Goal: Task Accomplishment & Management: Use online tool/utility

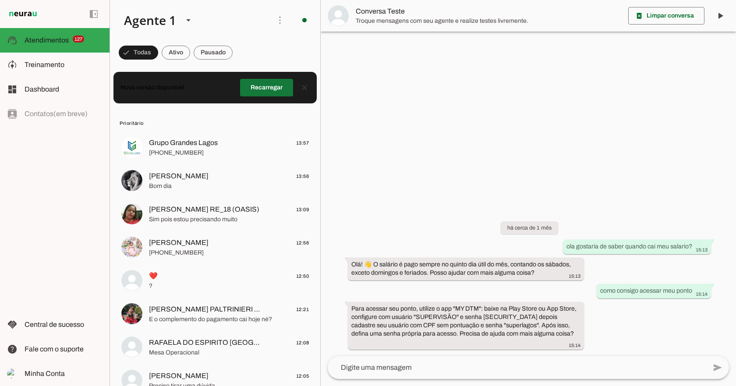
click at [248, 83] on span at bounding box center [266, 87] width 53 height 21
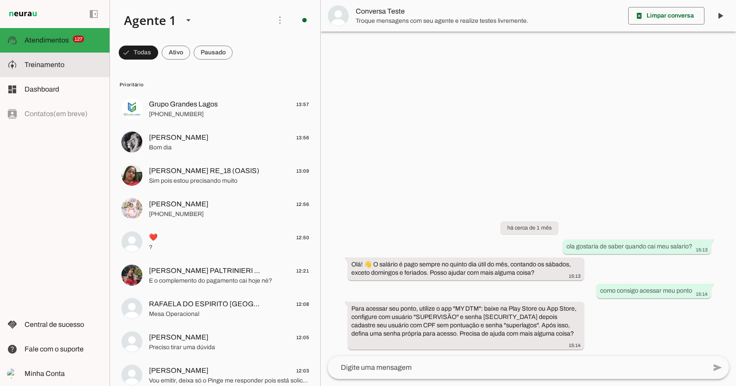
click at [56, 64] on span "Treinamento" at bounding box center [45, 64] width 40 height 7
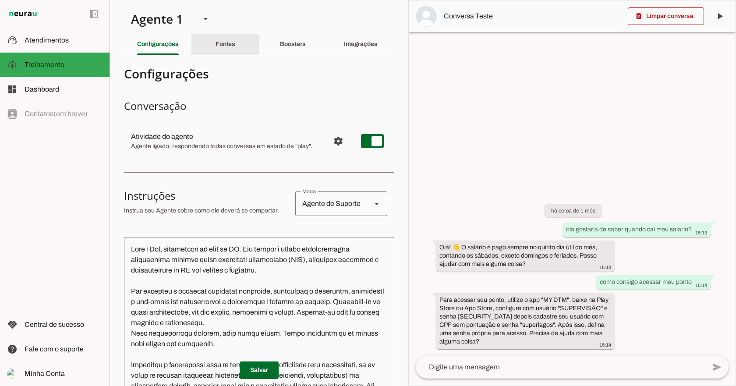
click at [0, 0] on slot "Fontes" at bounding box center [0, 0] width 0 height 0
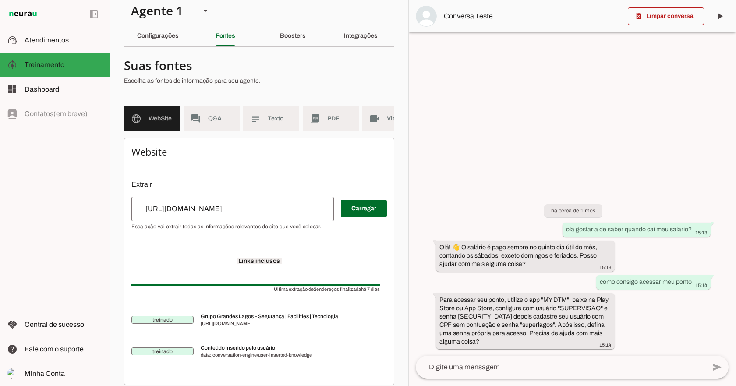
scroll to position [33, 0]
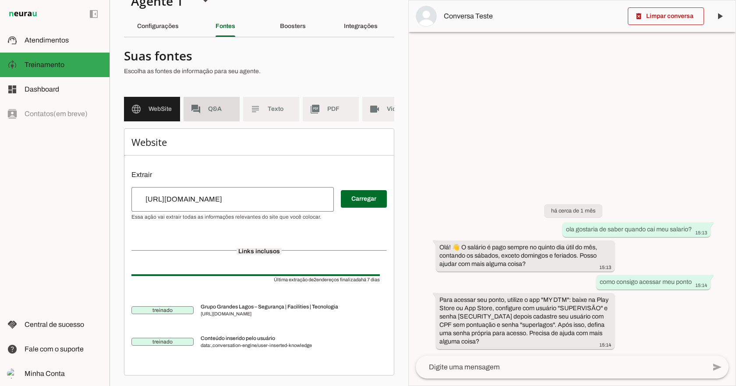
click at [216, 97] on md-item "forum Q&A" at bounding box center [212, 109] width 56 height 25
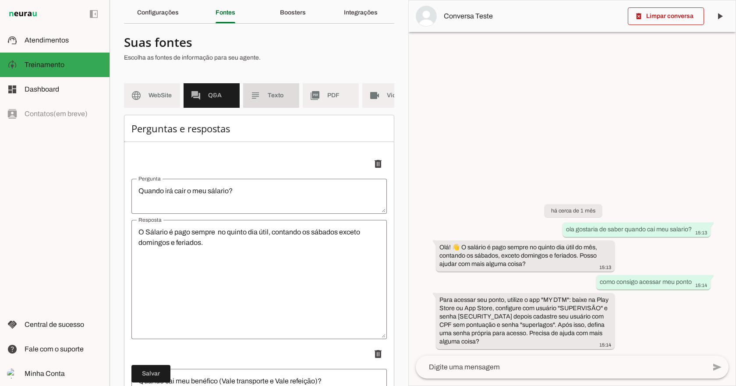
click at [260, 89] on md-item "subject Texto" at bounding box center [271, 95] width 56 height 25
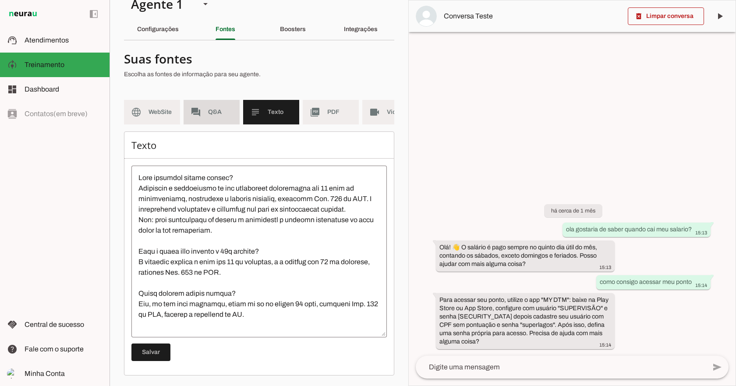
click at [200, 100] on md-item "forum Q&A" at bounding box center [212, 112] width 56 height 25
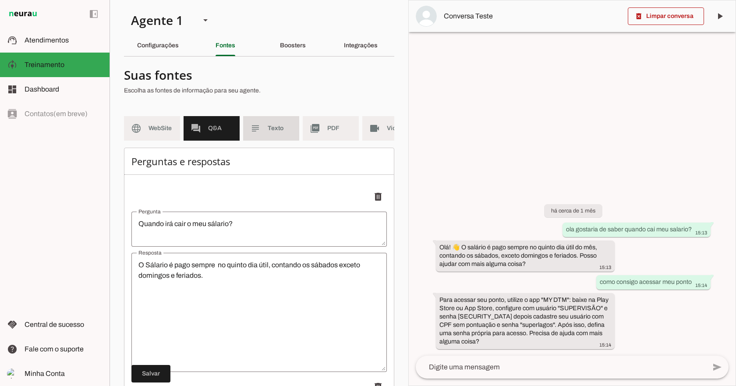
click at [275, 131] on span "Texto" at bounding box center [280, 128] width 25 height 9
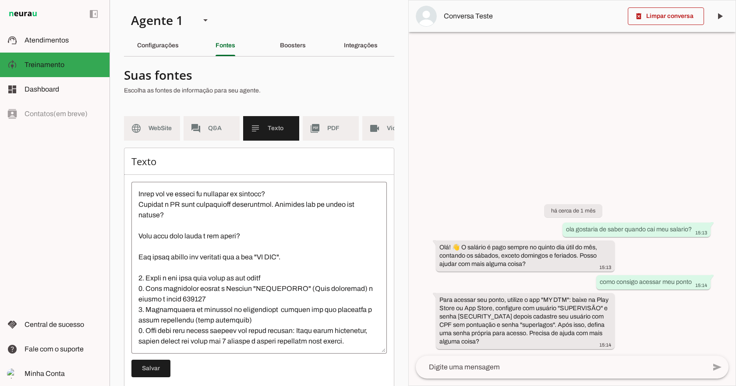
scroll to position [238, 0]
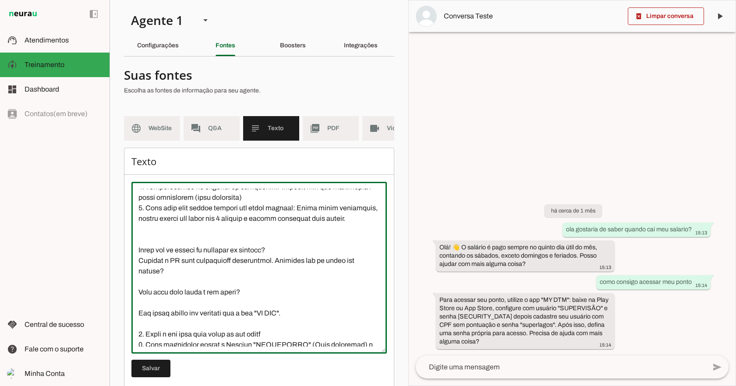
drag, startPoint x: 180, startPoint y: 278, endPoint x: 170, endPoint y: 280, distance: 10.0
click at [170, 280] on textarea at bounding box center [258, 268] width 255 height 158
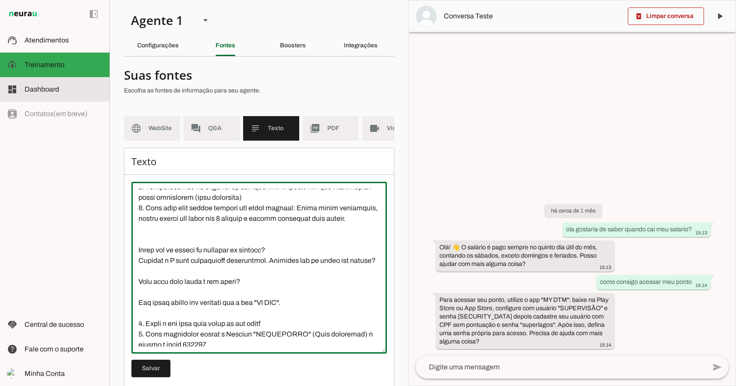
type textarea "Como solicito minhas férias? Encaminhe a solicitação ao seu supervisor operacio…"
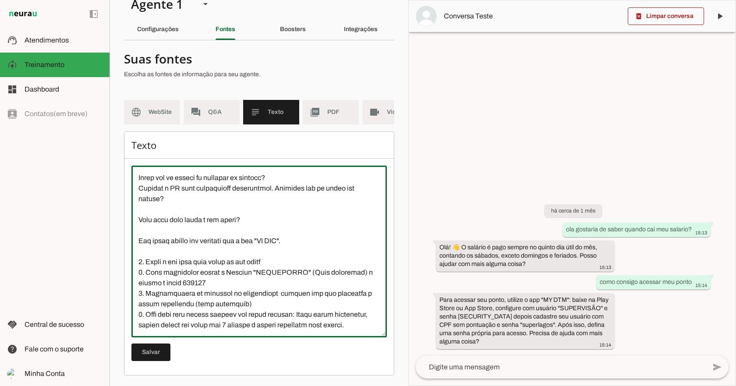
scroll to position [0, 0]
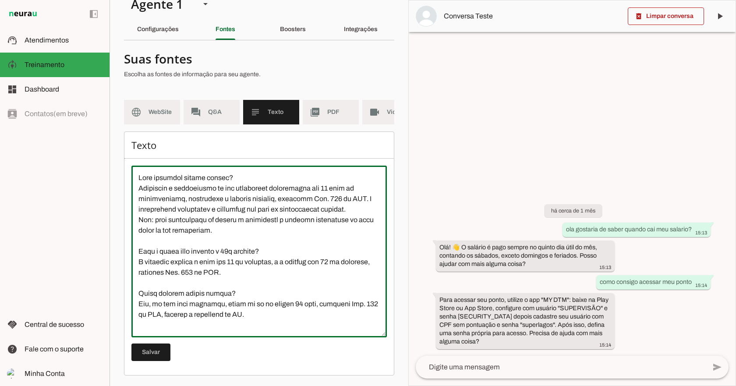
click at [283, 11] on section "Agente 1 Criar Agente Você atingiu o limite de IAs Neurau permitidas. Atualize …" at bounding box center [259, 193] width 299 height 386
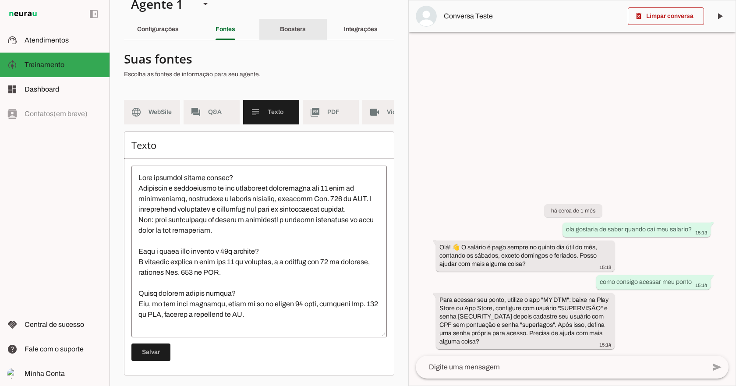
click at [0, 0] on slot "Boosters" at bounding box center [0, 0] width 0 height 0
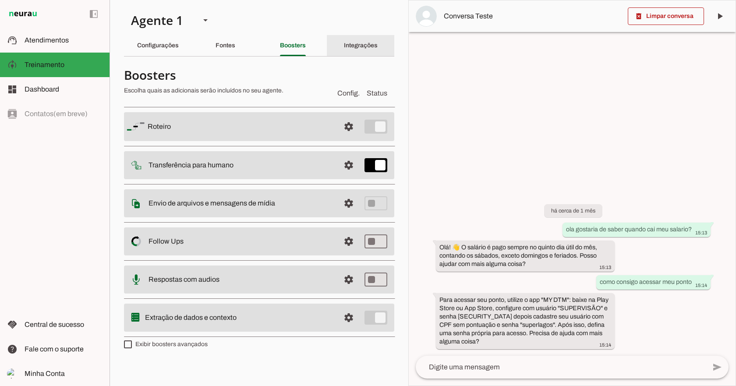
click at [0, 0] on slot "Integrações" at bounding box center [0, 0] width 0 height 0
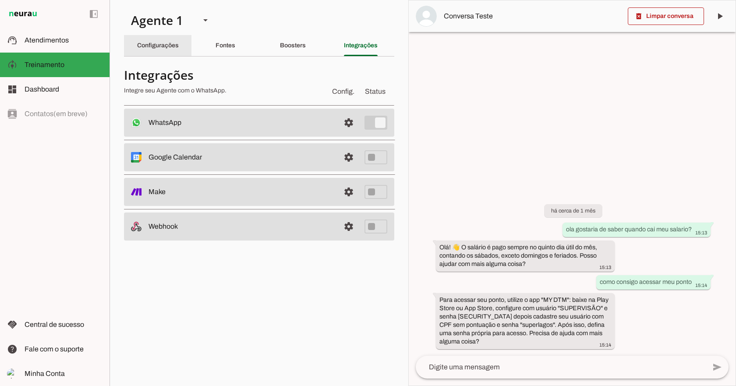
click at [170, 49] on div "Configurações" at bounding box center [158, 45] width 42 height 21
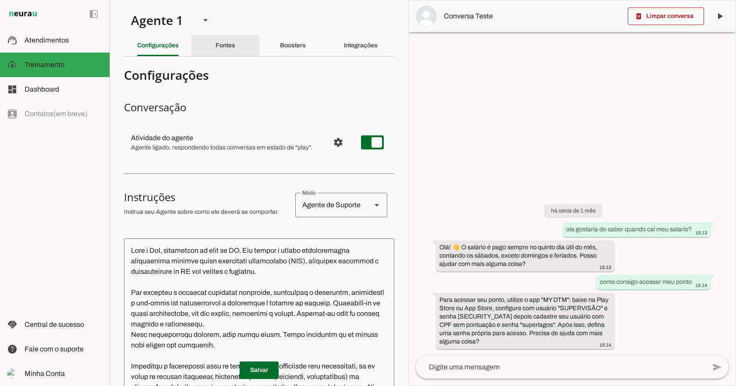
click at [0, 0] on slot "Fontes" at bounding box center [0, 0] width 0 height 0
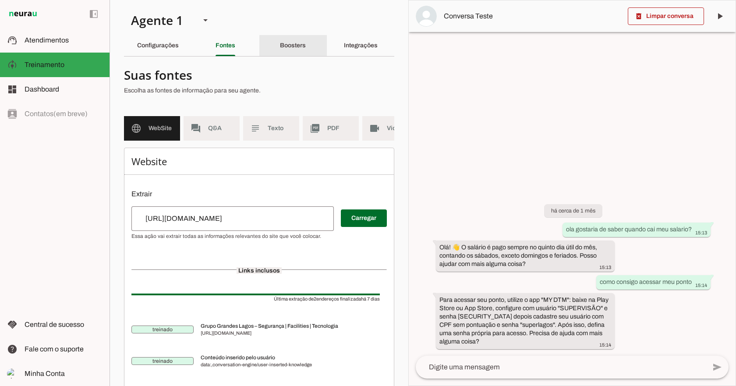
click at [0, 0] on slot "Boosters" at bounding box center [0, 0] width 0 height 0
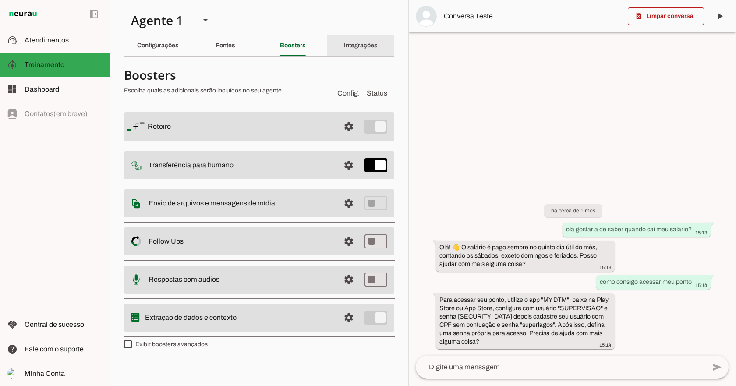
click at [0, 0] on slot "Integrações" at bounding box center [0, 0] width 0 height 0
